Goal: Obtain resource: Download file/media

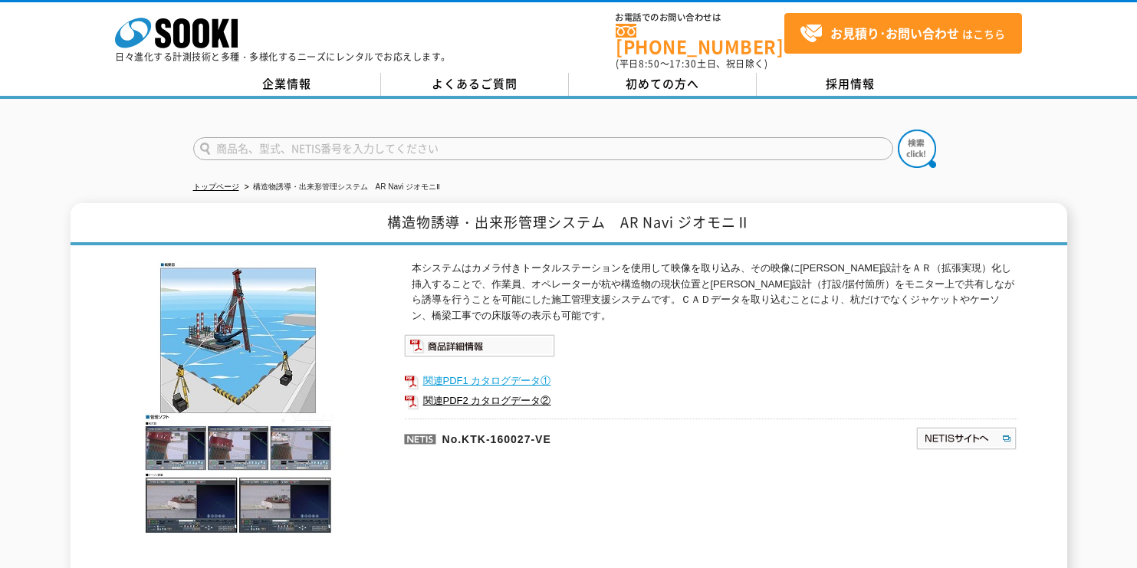
click at [538, 371] on link "関連PDF1 カタログデータ①" at bounding box center [710, 381] width 613 height 20
click at [537, 334] on img at bounding box center [479, 345] width 151 height 23
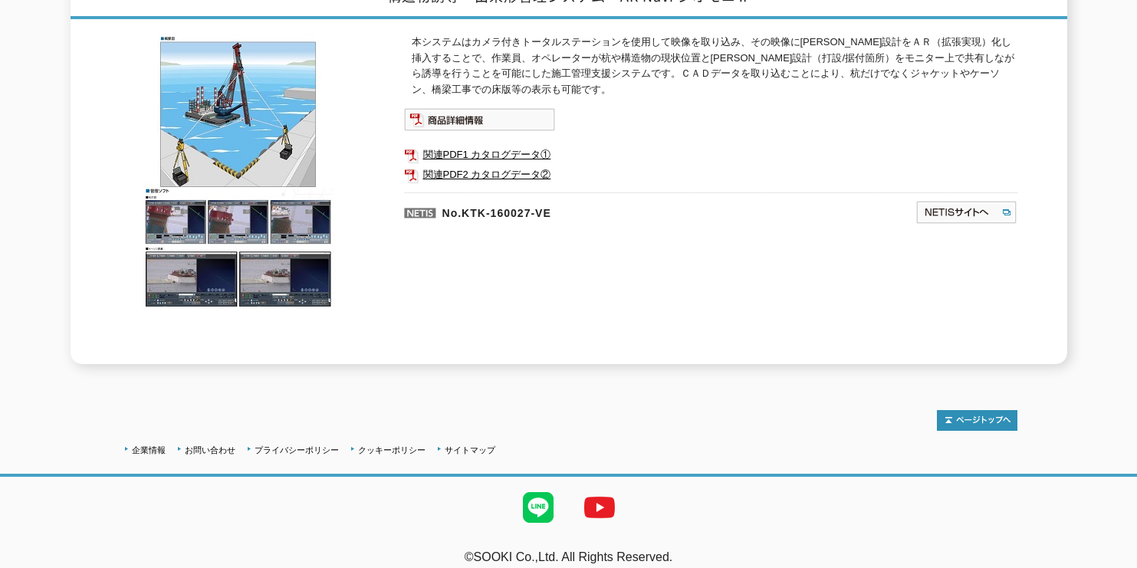
scroll to position [231, 0]
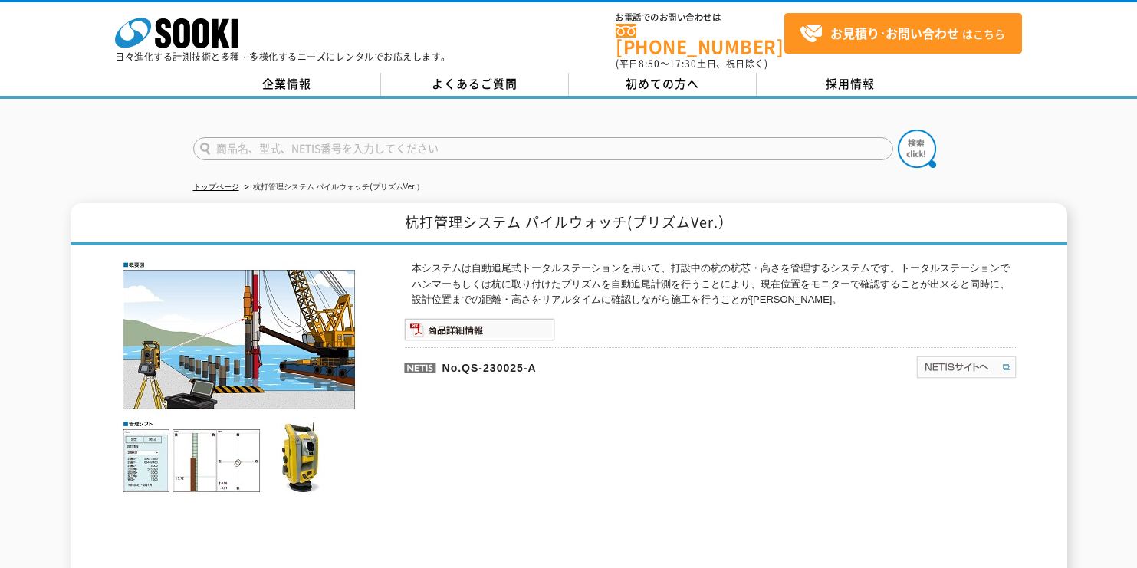
click at [963, 361] on img at bounding box center [966, 367] width 102 height 25
click at [482, 318] on img at bounding box center [479, 329] width 151 height 23
